Goal: Navigation & Orientation: Find specific page/section

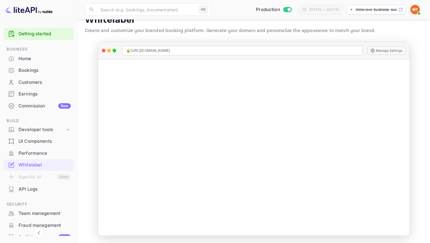
click at [388, 11] on p "minerave-business-suvk..." at bounding box center [377, 9] width 42 height 5
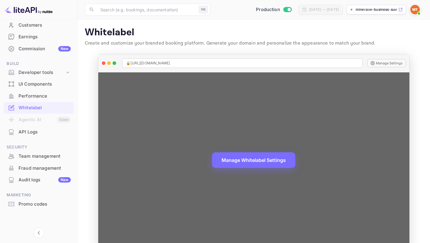
drag, startPoint x: 208, startPoint y: 63, endPoint x: 142, endPoint y: 64, distance: 66.0
click at [142, 64] on div "🔒 [URL][DOMAIN_NAME]" at bounding box center [242, 63] width 240 height 10
copy span "/[DOMAIN_NAME]"
click at [137, 63] on span "🔒 [URL][DOMAIN_NAME]" at bounding box center [148, 62] width 44 height 5
drag, startPoint x: 131, startPoint y: 63, endPoint x: 213, endPoint y: 64, distance: 82.7
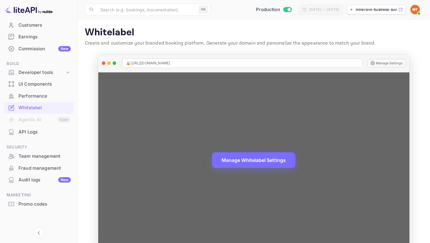
click at [213, 64] on div "🔒 [URL][DOMAIN_NAME]" at bounding box center [242, 63] width 240 height 10
copy span "[URL][DOMAIN_NAME]"
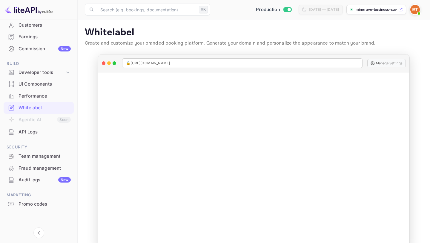
click at [47, 110] on div "Whitelabel" at bounding box center [45, 107] width 52 height 7
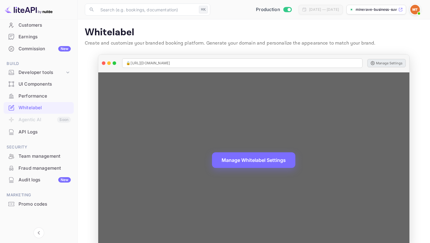
click at [385, 62] on button "Manage Settings" at bounding box center [386, 63] width 39 height 8
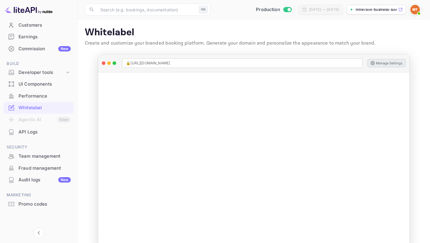
click at [87, 36] on p "Whitelabel" at bounding box center [254, 33] width 338 height 12
click at [45, 93] on div "Performance" at bounding box center [45, 96] width 52 height 7
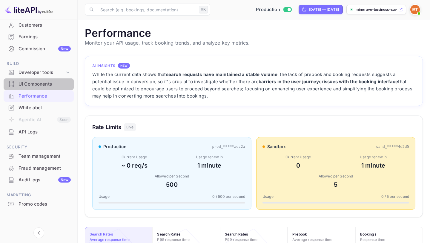
click at [47, 88] on div "UI Components" at bounding box center [39, 84] width 70 height 12
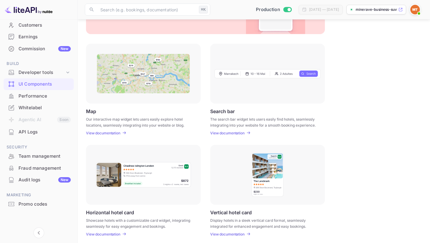
scroll to position [66, 0]
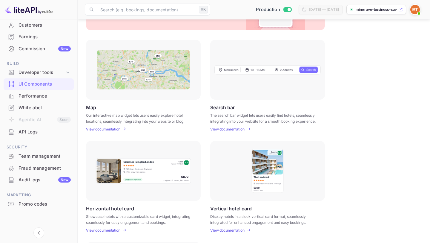
click at [113, 127] on p "View documentation" at bounding box center [103, 129] width 34 height 4
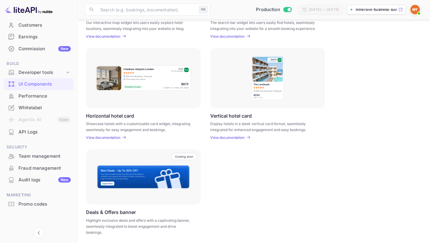
scroll to position [160, 0]
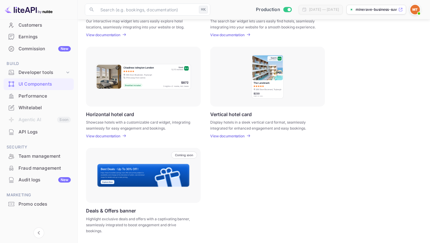
click at [227, 139] on div "UI Components Embed interactive hotel widgets into your website with customizab…" at bounding box center [254, 51] width 338 height 369
click at [227, 136] on p "View documentation" at bounding box center [227, 136] width 34 height 4
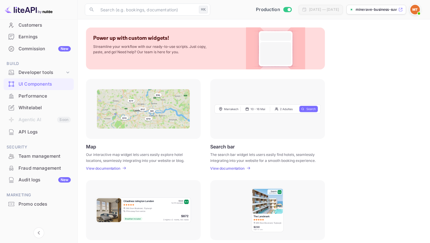
scroll to position [0, 0]
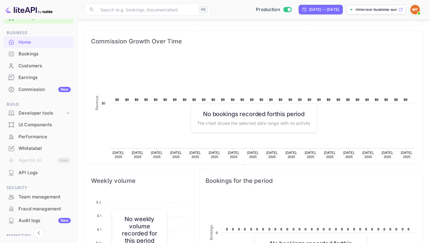
scroll to position [19, 0]
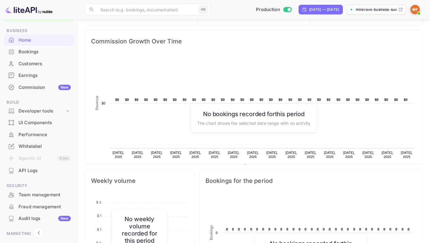
click at [46, 123] on div "UI Components" at bounding box center [45, 122] width 52 height 7
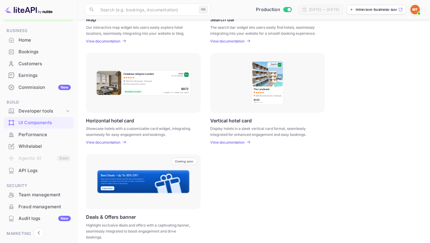
scroll to position [155, 0]
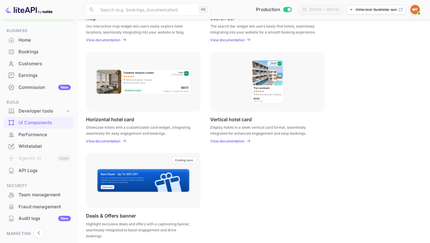
click at [177, 162] on div "Coming soon" at bounding box center [184, 159] width 26 height 7
click at [179, 162] on div "Coming soon" at bounding box center [184, 159] width 26 height 7
click at [123, 189] on img at bounding box center [143, 180] width 93 height 24
click at [119, 207] on div "Coming soon" at bounding box center [143, 180] width 115 height 55
click at [119, 216] on p "Deals & Offers banner" at bounding box center [111, 215] width 50 height 6
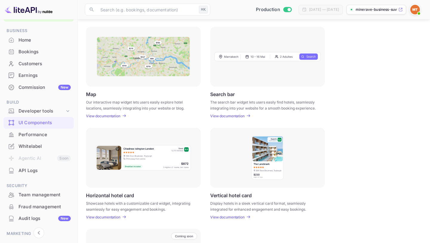
scroll to position [78, 0]
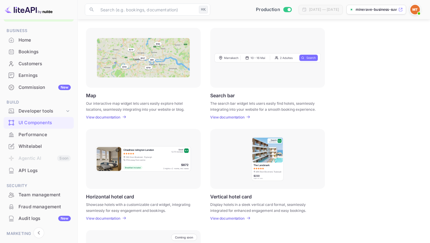
click at [219, 115] on p "View documentation" at bounding box center [227, 117] width 34 height 4
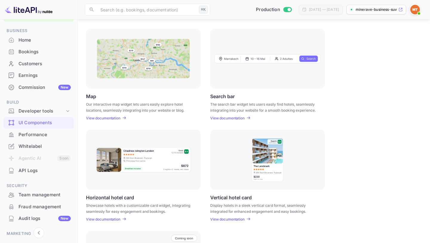
click at [150, 65] on img at bounding box center [143, 58] width 93 height 39
click at [111, 117] on p "View documentation" at bounding box center [103, 118] width 34 height 4
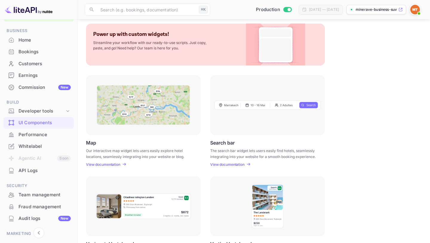
scroll to position [0, 0]
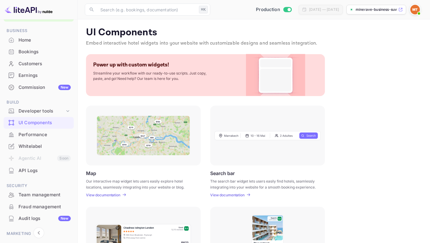
click at [355, 10] on div "minerave-business-suvk..." at bounding box center [373, 9] width 47 height 5
click at [42, 144] on div "Whitelabel" at bounding box center [45, 146] width 52 height 7
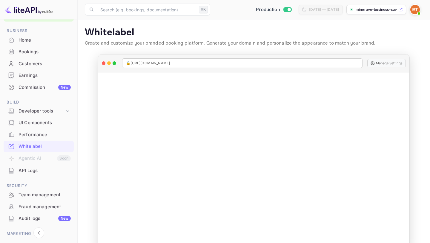
scroll to position [13, 0]
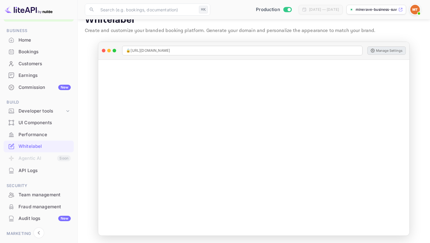
click at [391, 49] on button "Manage Settings" at bounding box center [386, 50] width 39 height 8
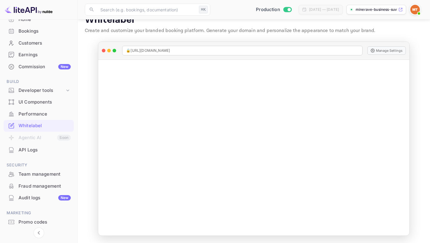
scroll to position [51, 0]
